Goal: Transaction & Acquisition: Book appointment/travel/reservation

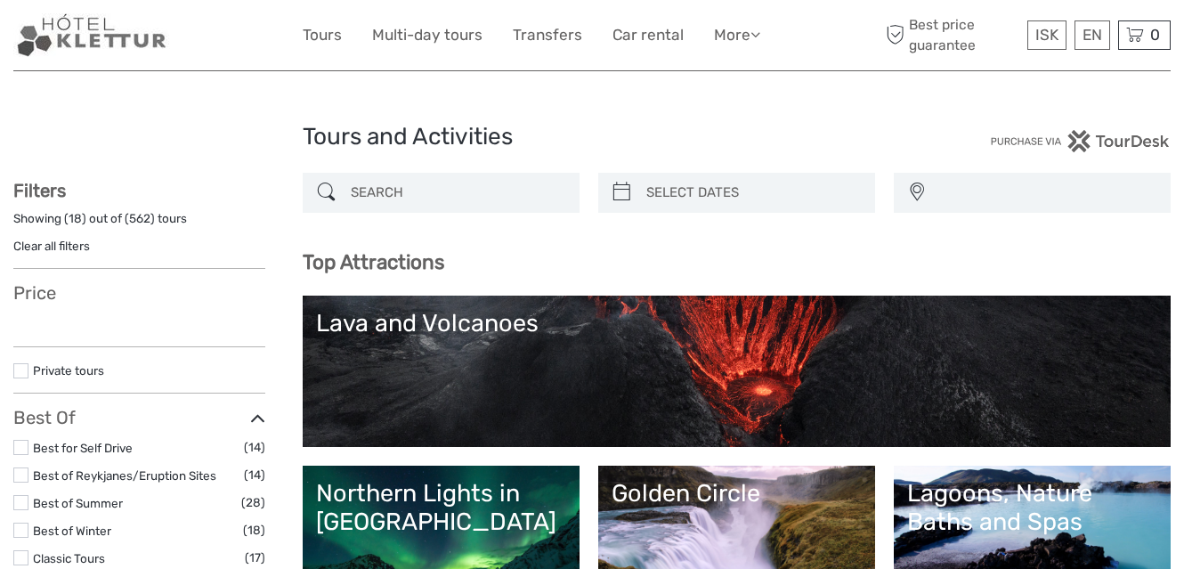
select select
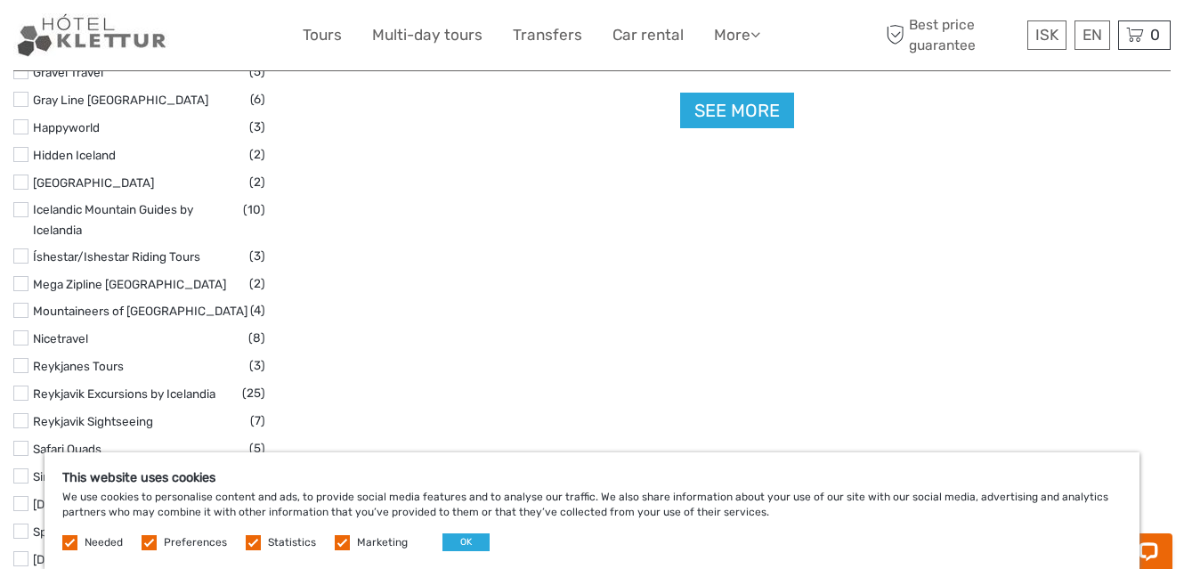
scroll to position [2315, 0]
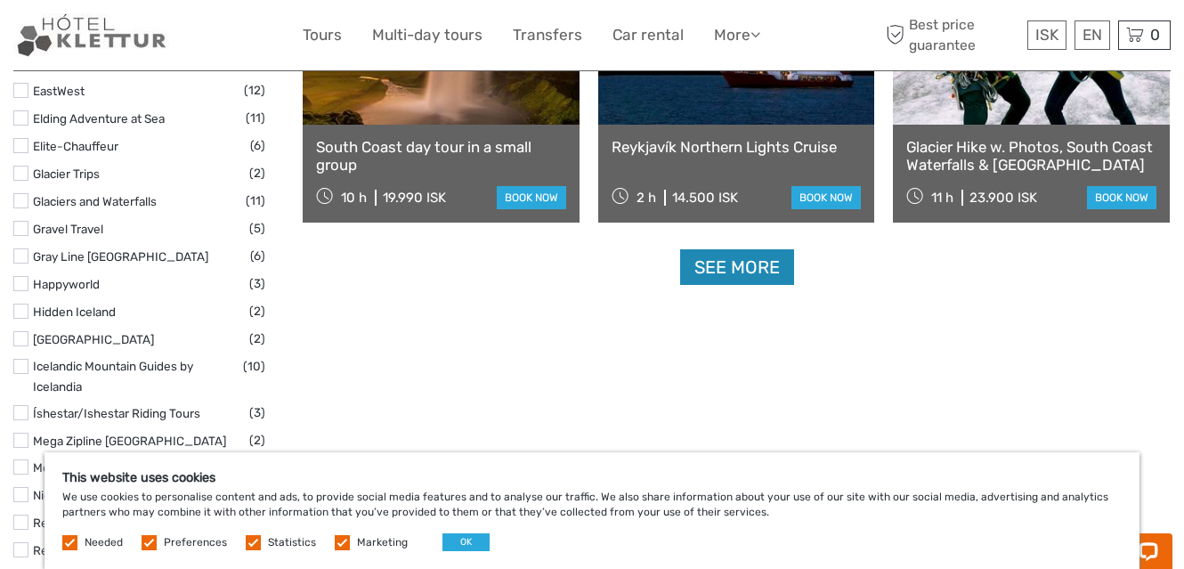
click at [767, 268] on link "See more" at bounding box center [737, 267] width 114 height 37
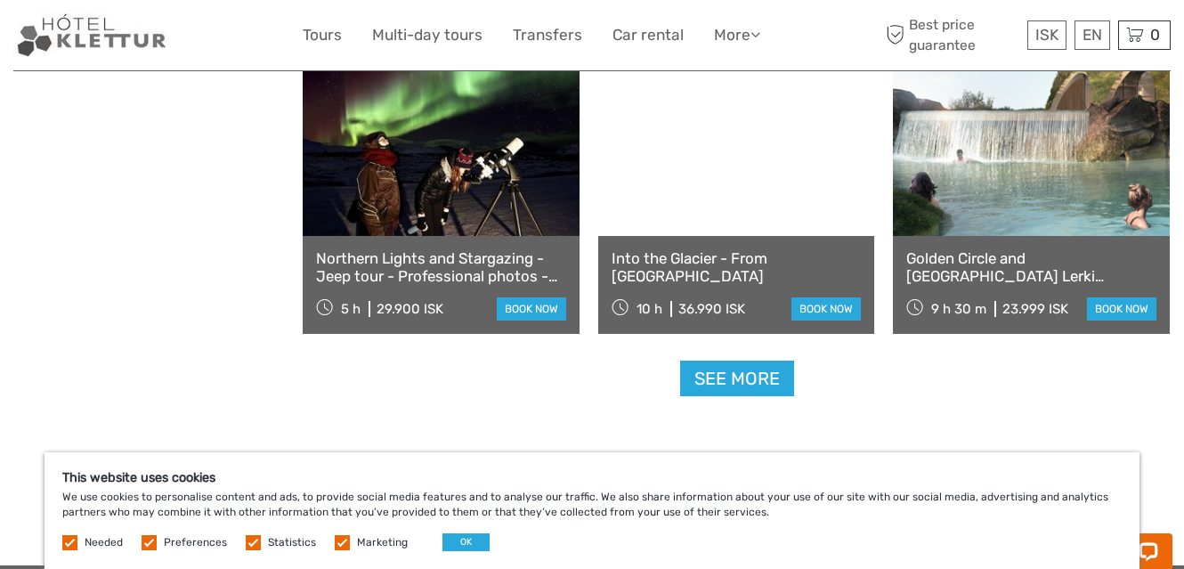
scroll to position [3651, 0]
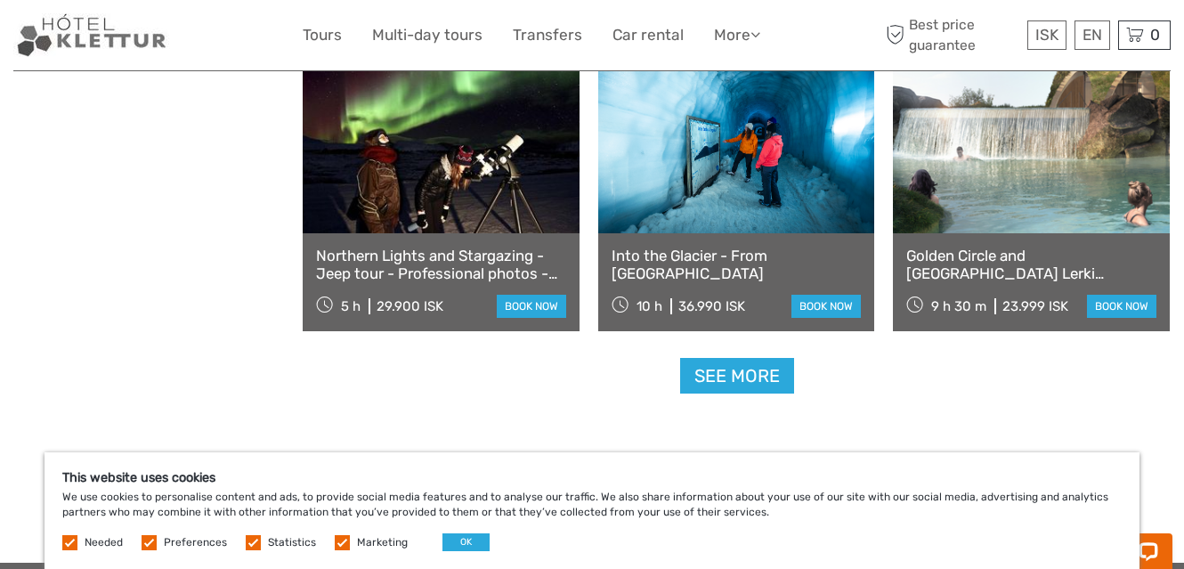
click at [736, 372] on link "See more" at bounding box center [737, 376] width 114 height 37
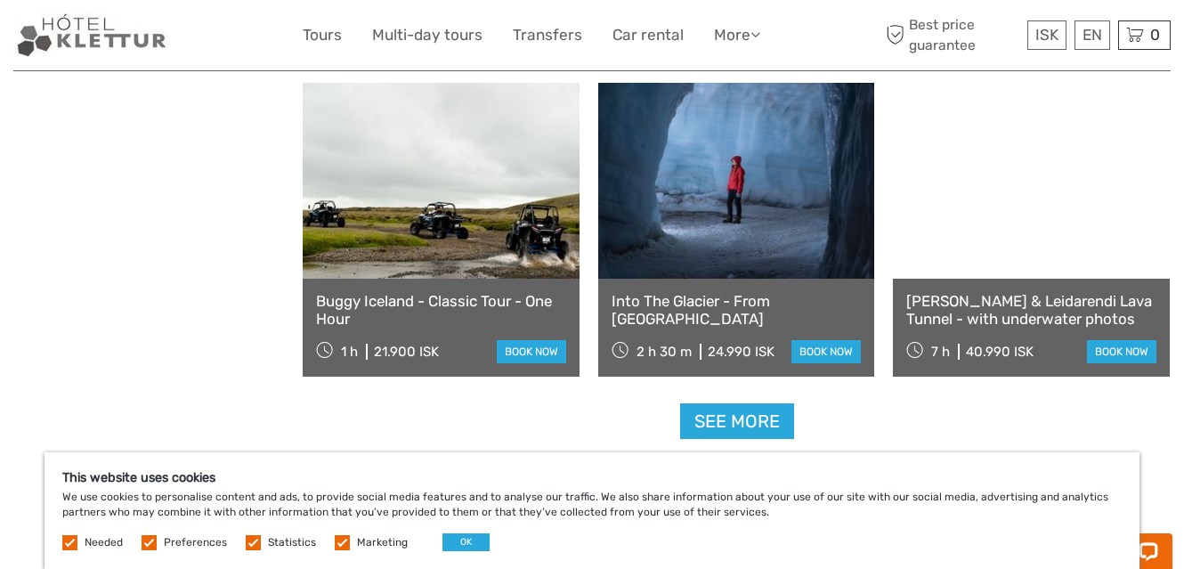
scroll to position [5521, 0]
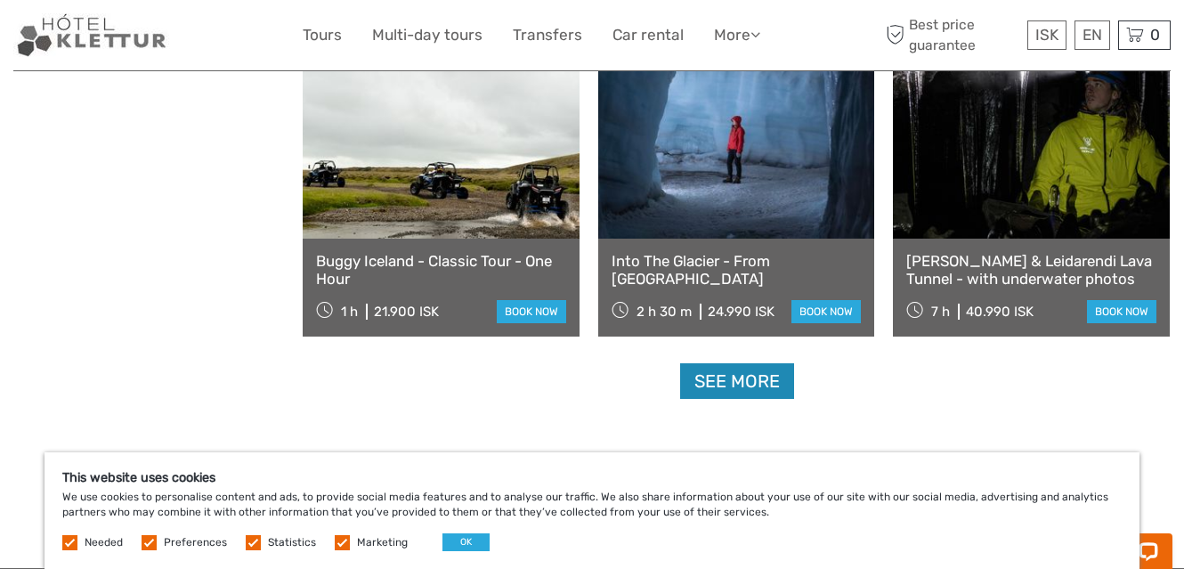
click at [733, 381] on link "See more" at bounding box center [737, 381] width 114 height 37
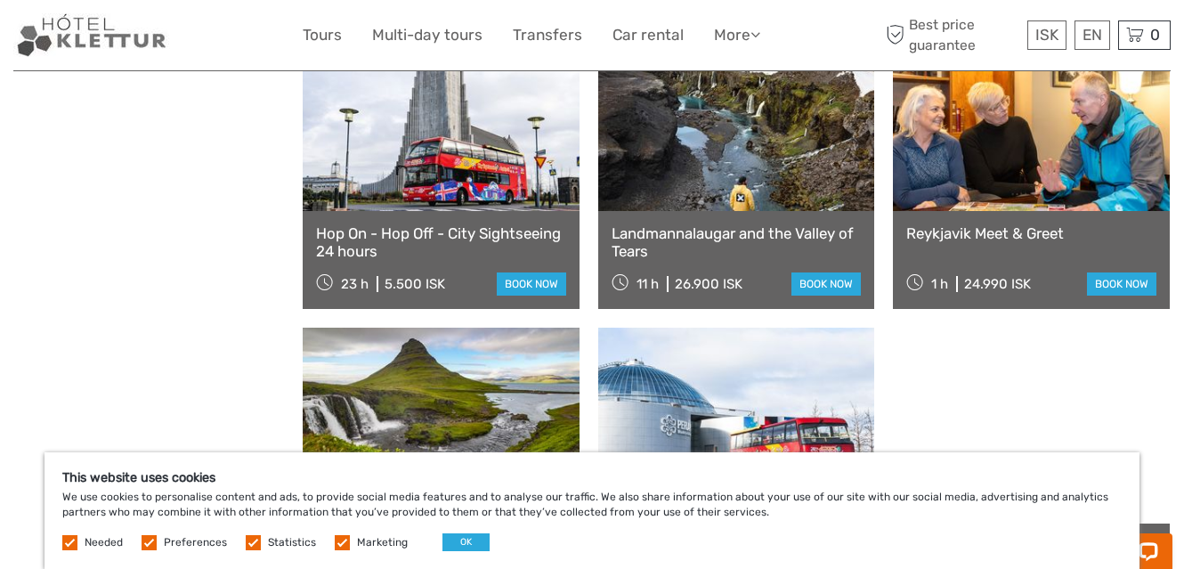
scroll to position [6144, 0]
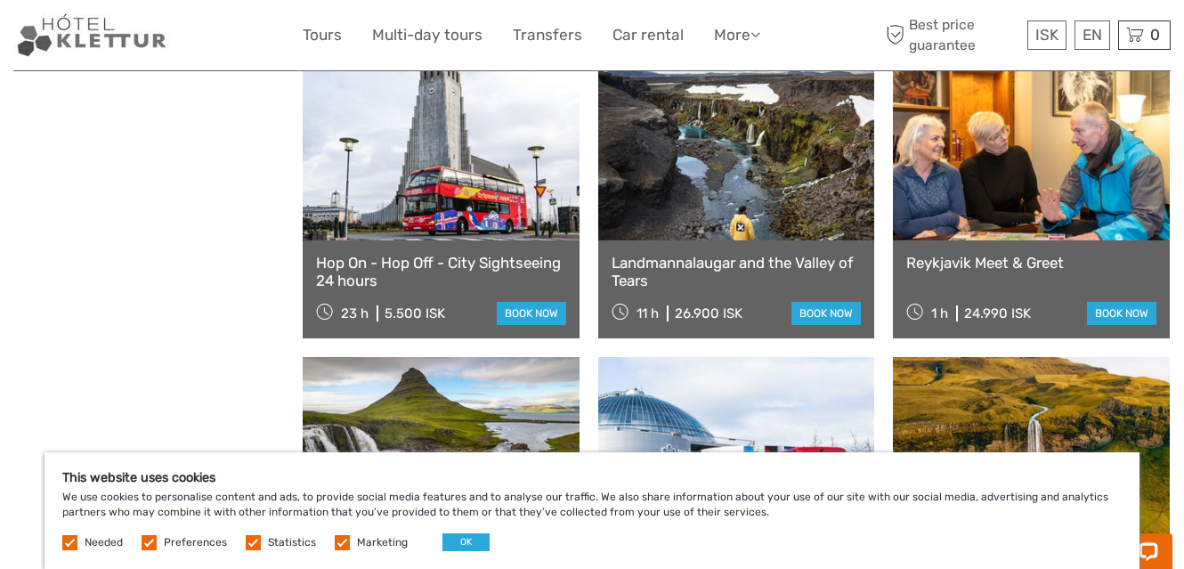
click at [956, 260] on link "Reykjavik Meet & Greet" at bounding box center [1031, 263] width 250 height 18
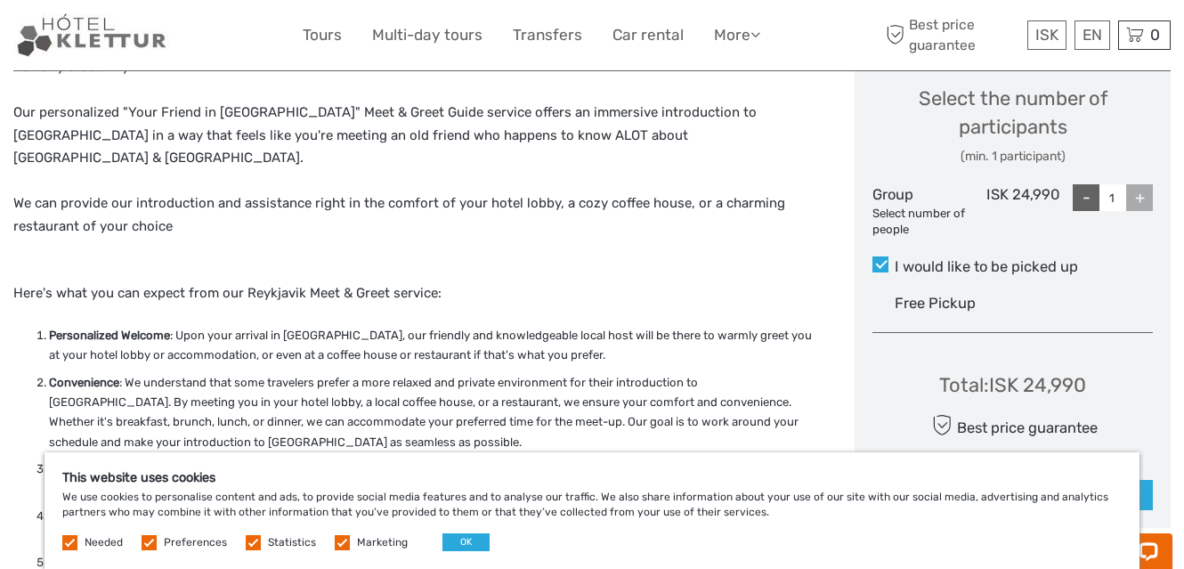
scroll to position [801, 0]
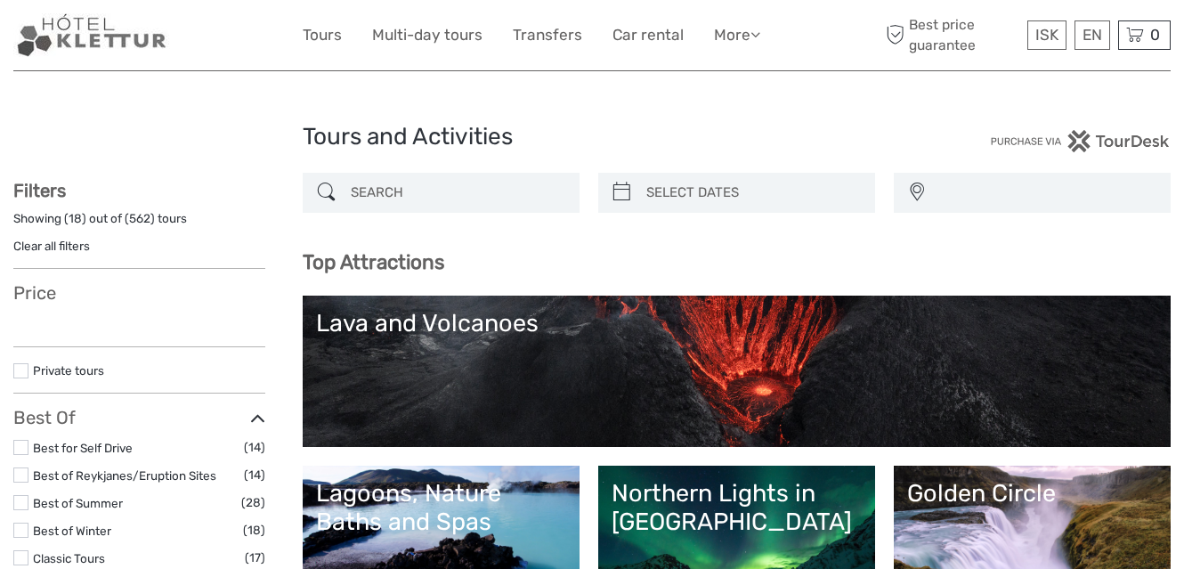
select select
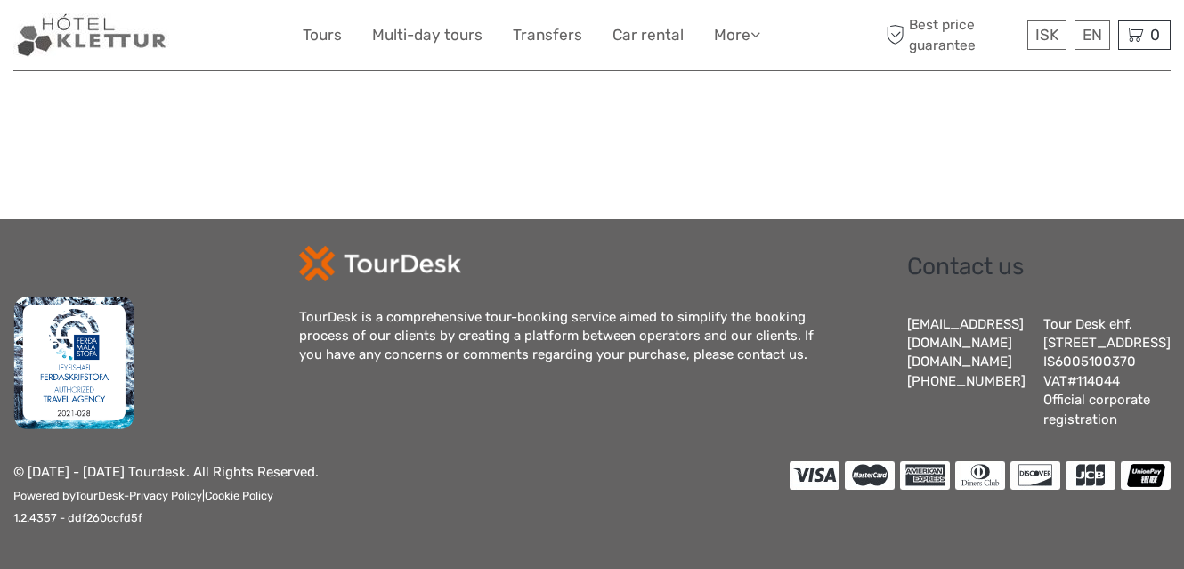
select select
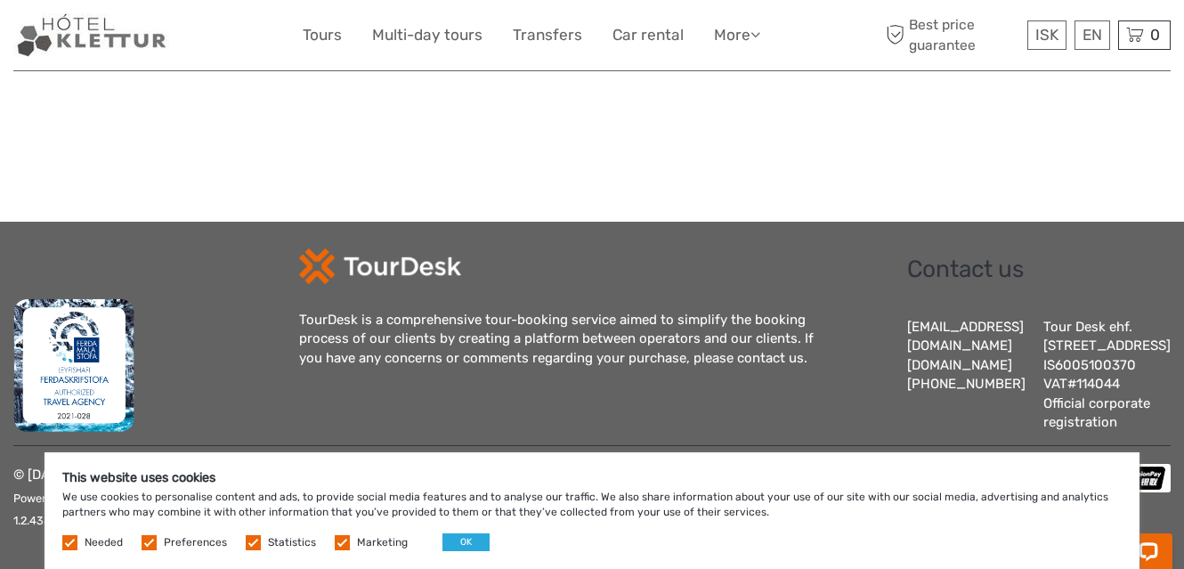
scroll to position [0, 0]
click at [480, 540] on button "OK" at bounding box center [466, 542] width 47 height 18
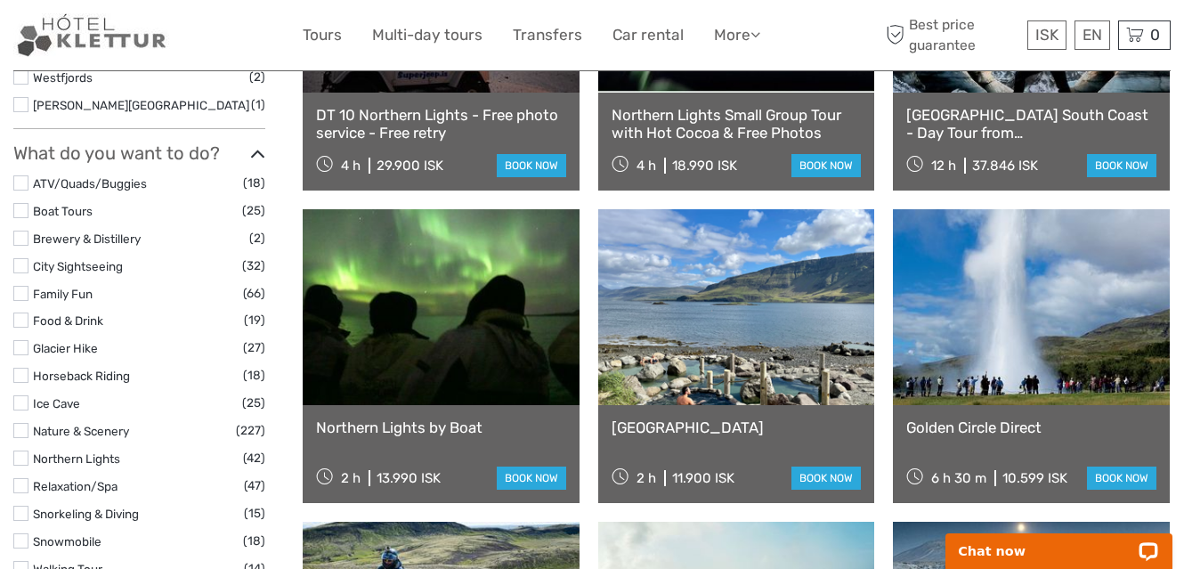
scroll to position [1404, 0]
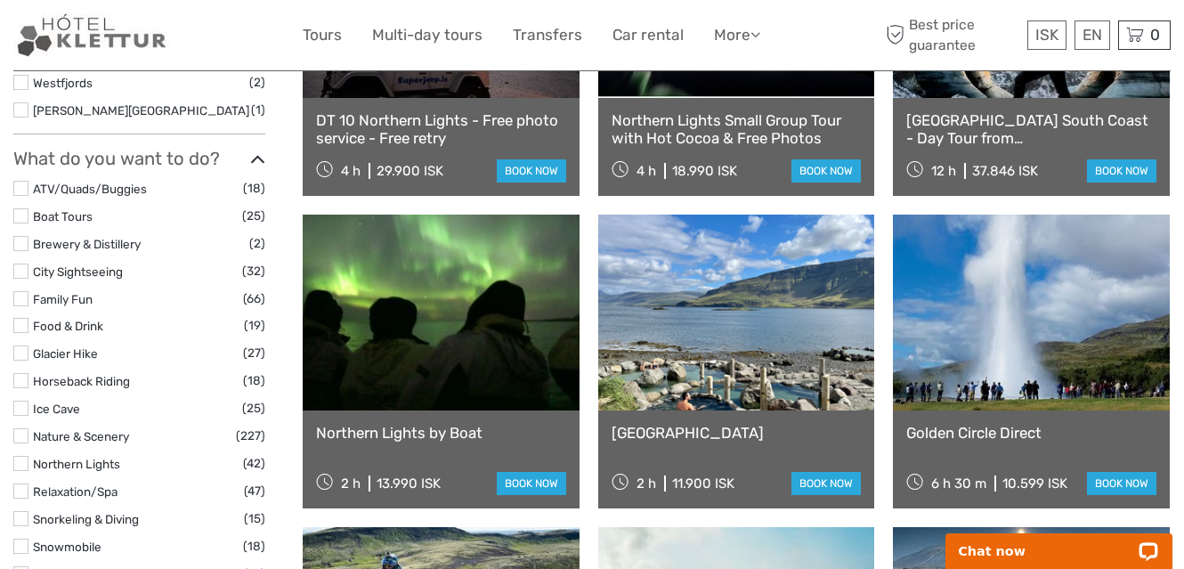
click at [107, 264] on link "City Sightseeing" at bounding box center [78, 271] width 90 height 14
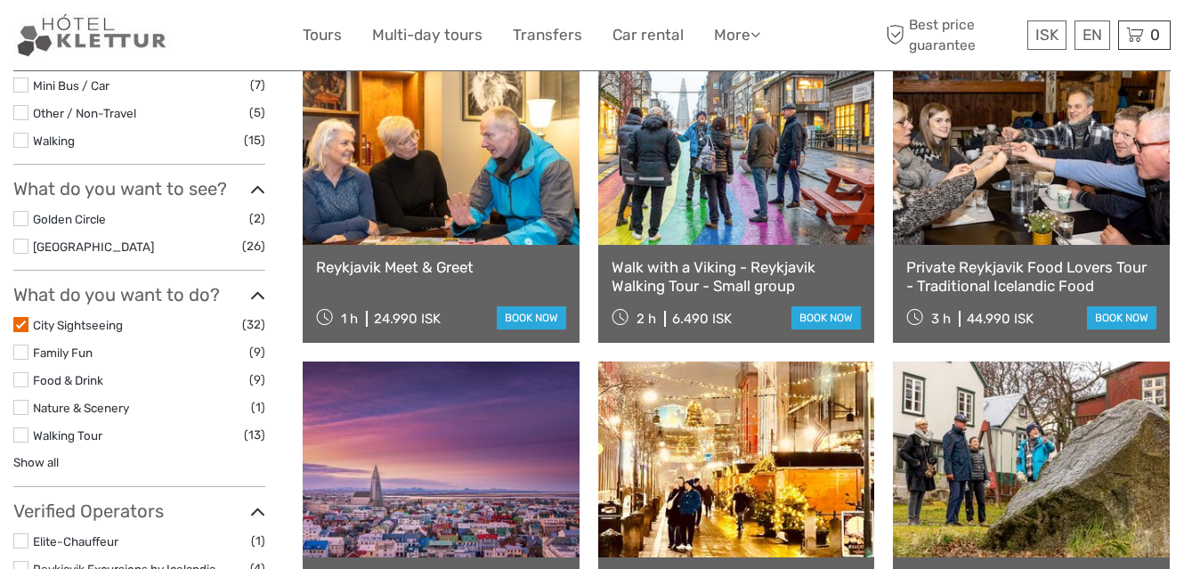
scroll to position [546, 0]
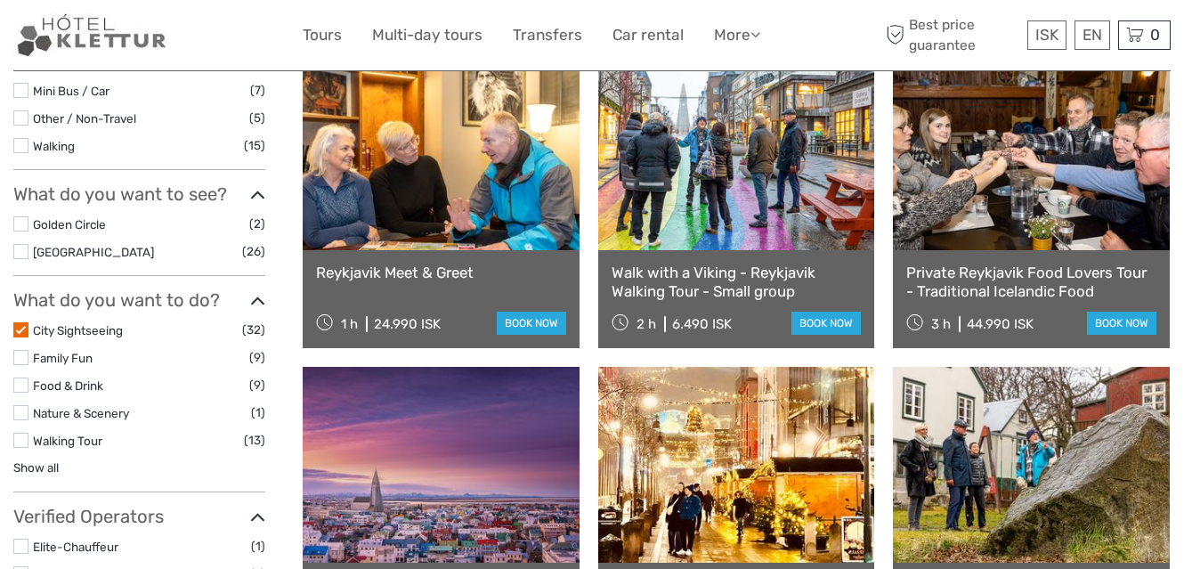
click at [697, 277] on link "Walk with a Viking - Reykjavik Walking Tour - Small group" at bounding box center [737, 282] width 250 height 37
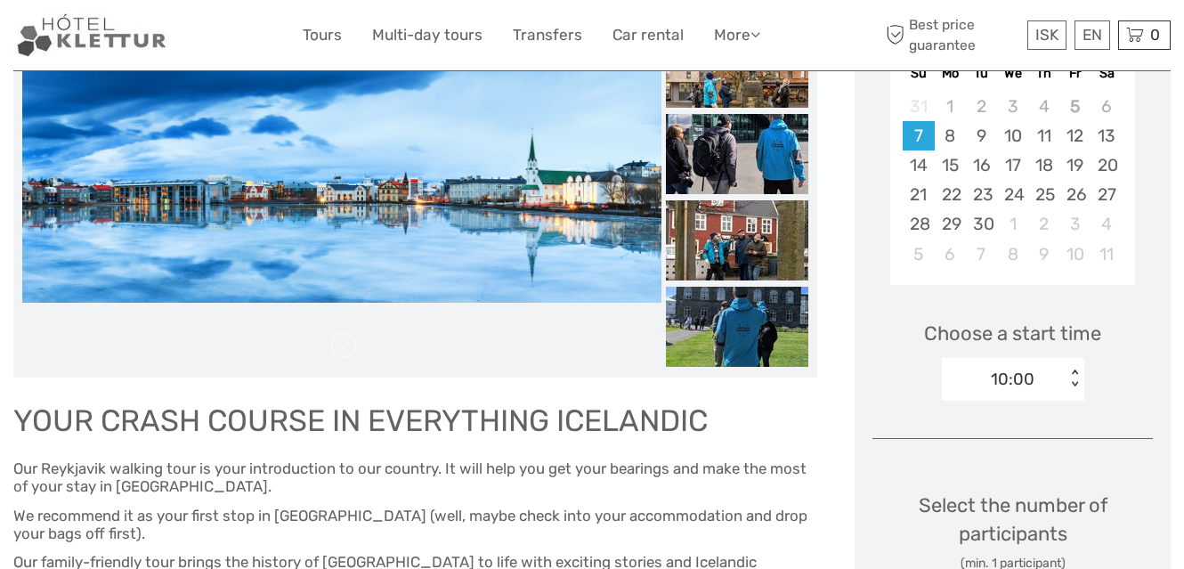
scroll to position [367, 0]
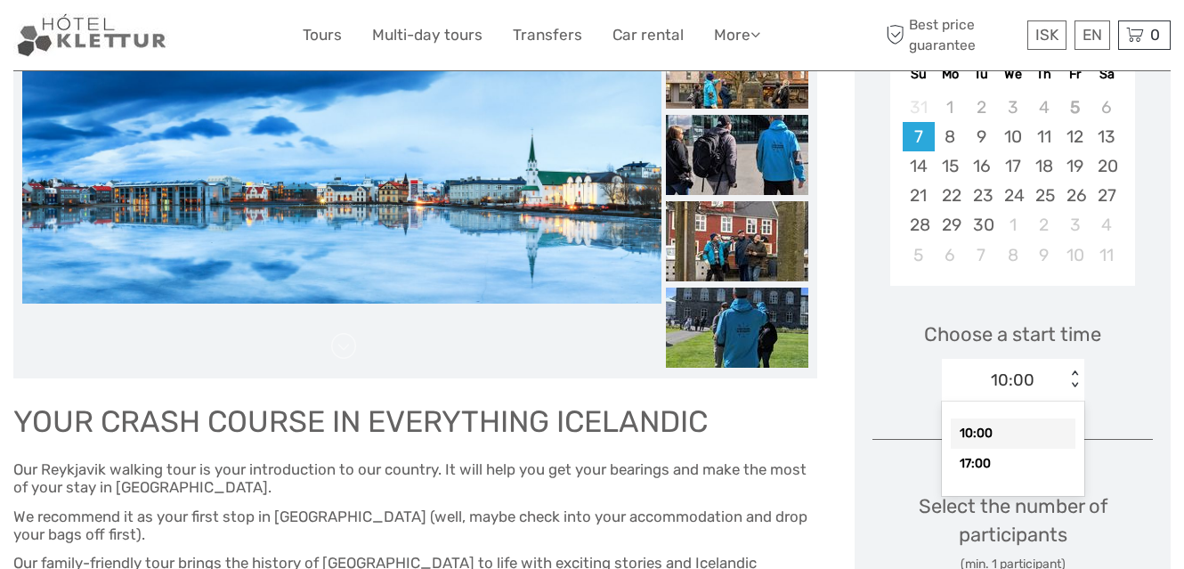
click at [1075, 384] on div "< >" at bounding box center [1074, 379] width 15 height 19
click at [1075, 383] on div "< >" at bounding box center [1074, 379] width 15 height 19
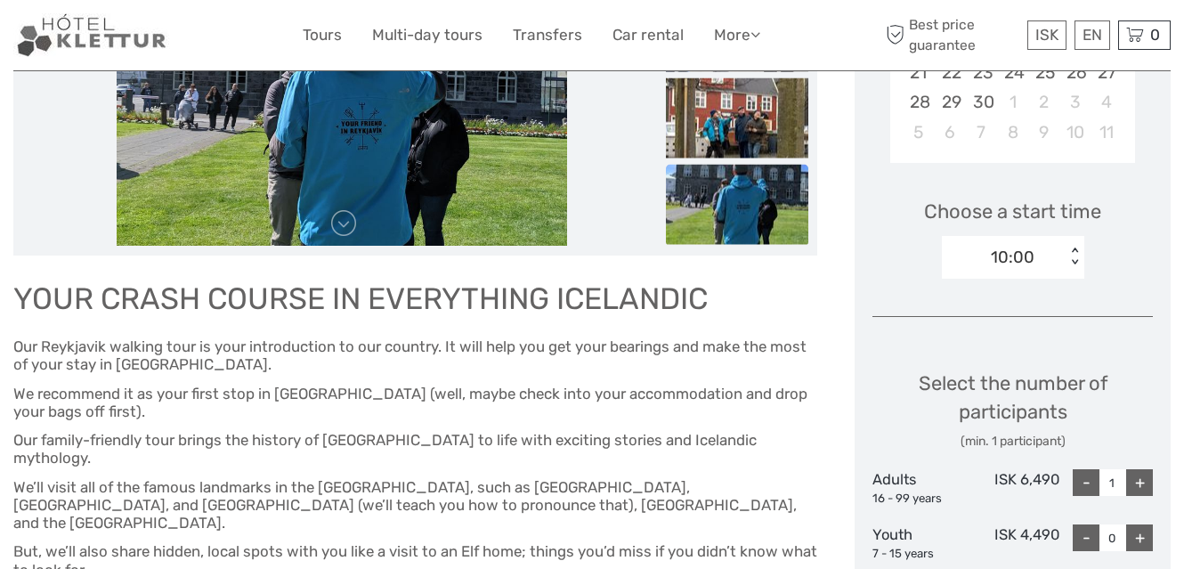
scroll to position [178, 0]
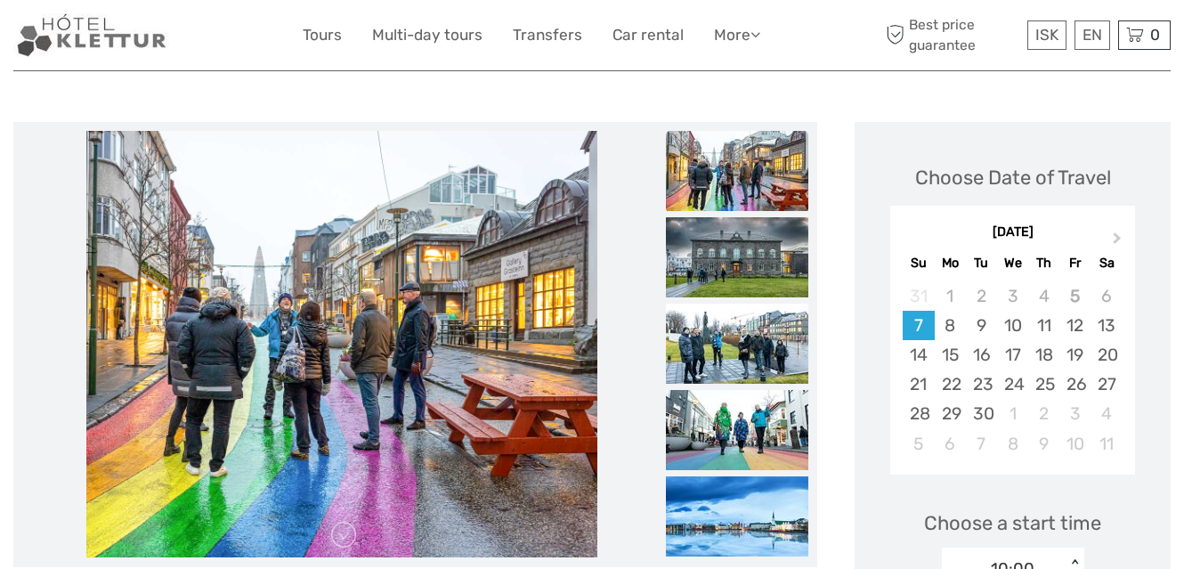
click at [116, 32] on img at bounding box center [92, 35] width 158 height 44
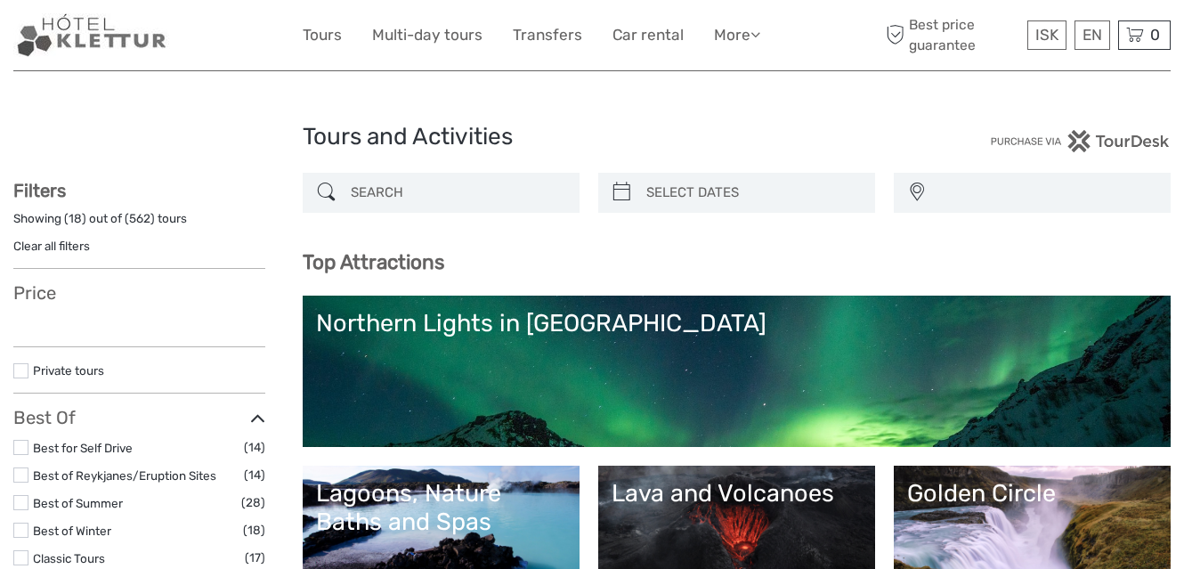
select select
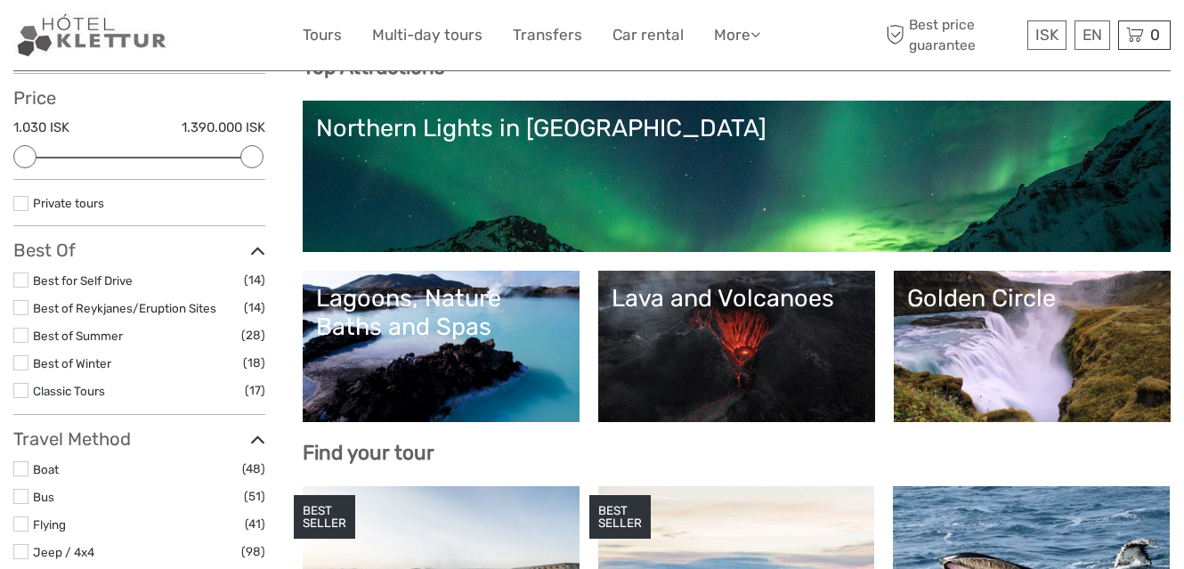
scroll to position [267, 0]
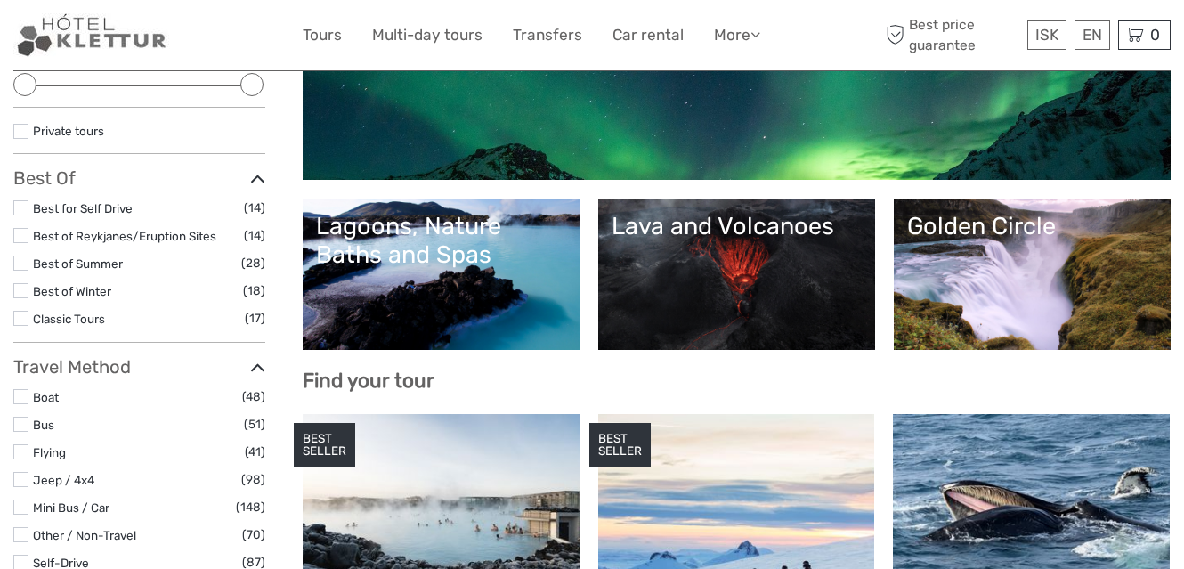
click at [653, 308] on link "Lava and Volcanoes" at bounding box center [737, 274] width 250 height 125
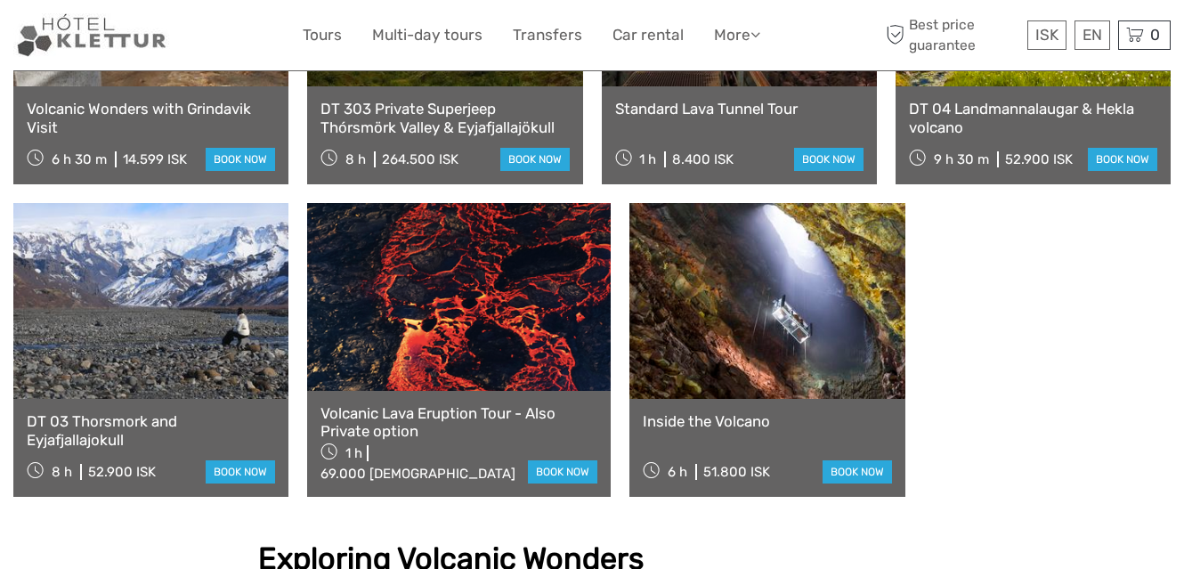
scroll to position [1247, 0]
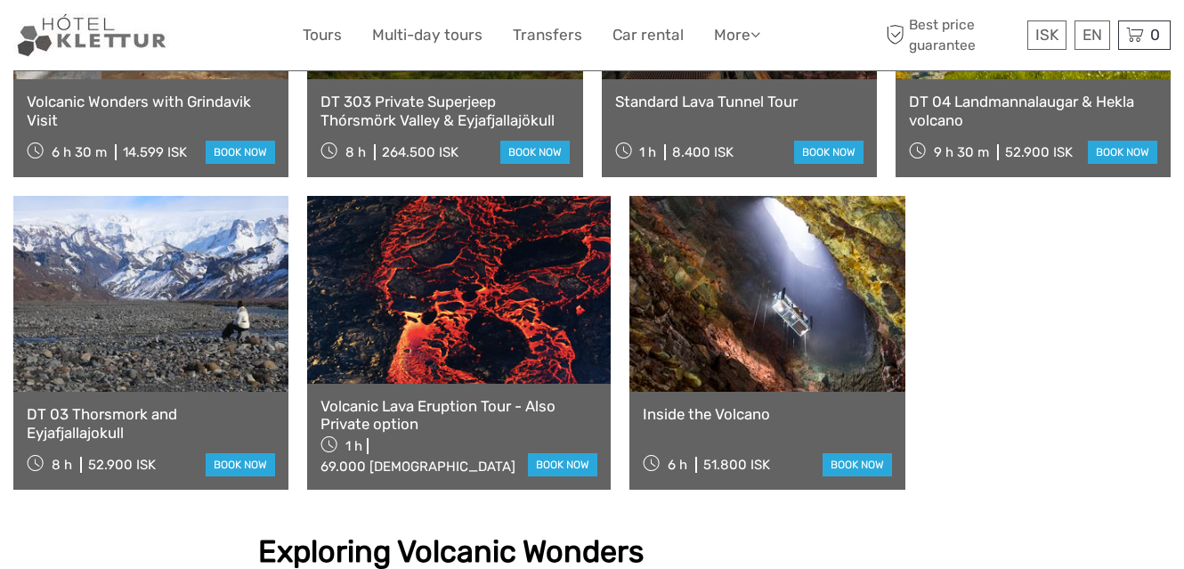
click at [451, 311] on link at bounding box center [459, 289] width 304 height 187
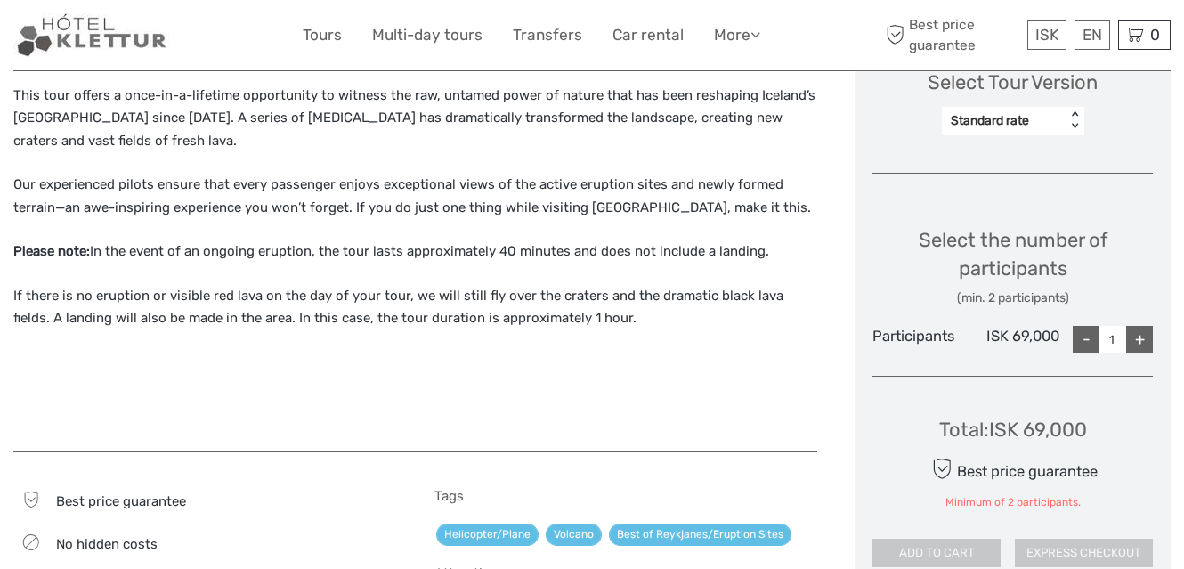
scroll to position [712, 0]
